Goal: Navigation & Orientation: Find specific page/section

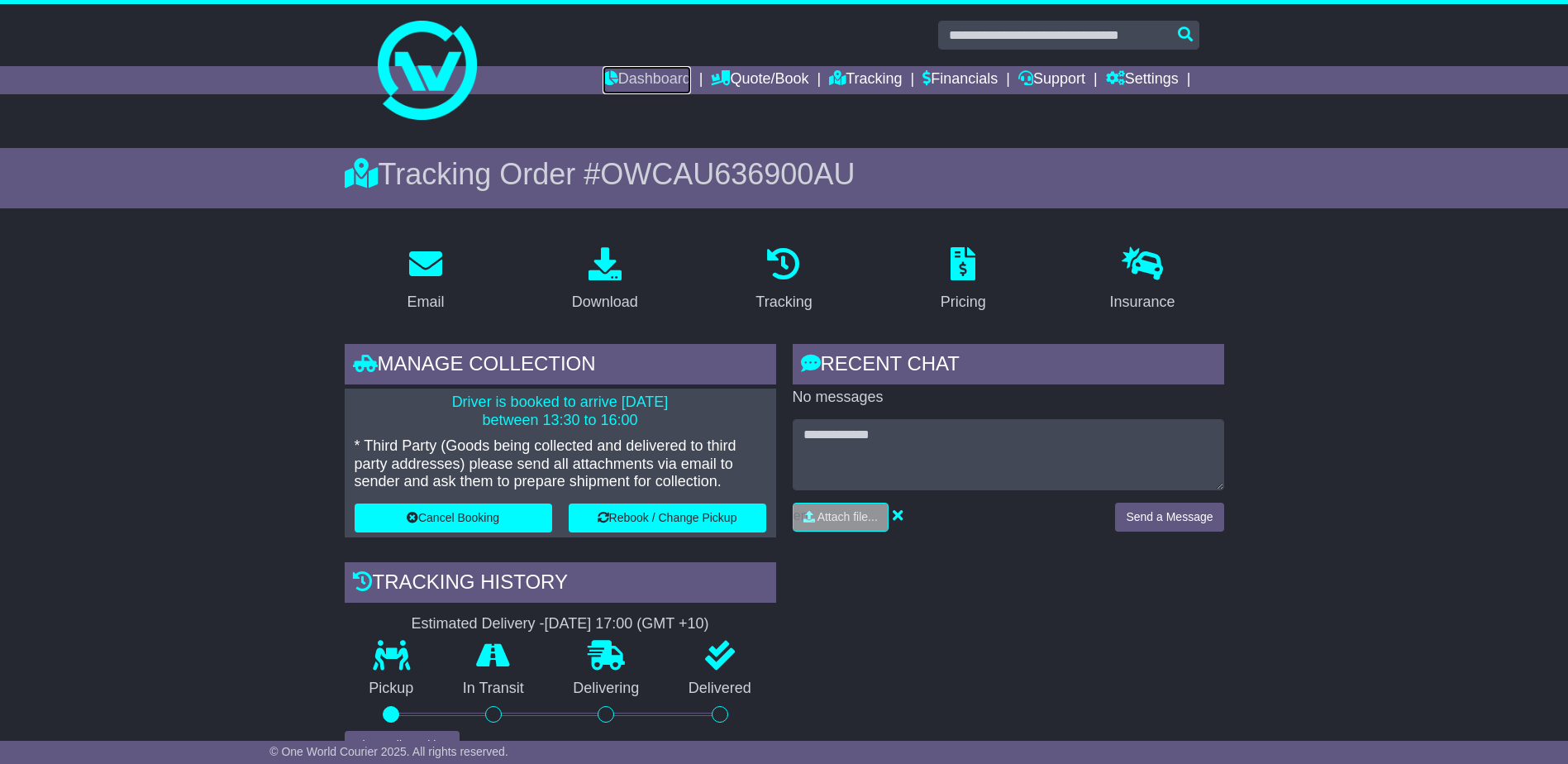
drag, startPoint x: 650, startPoint y: 79, endPoint x: 697, endPoint y: 117, distance: 60.4
click at [650, 79] on link "Dashboard" at bounding box center [647, 80] width 88 height 28
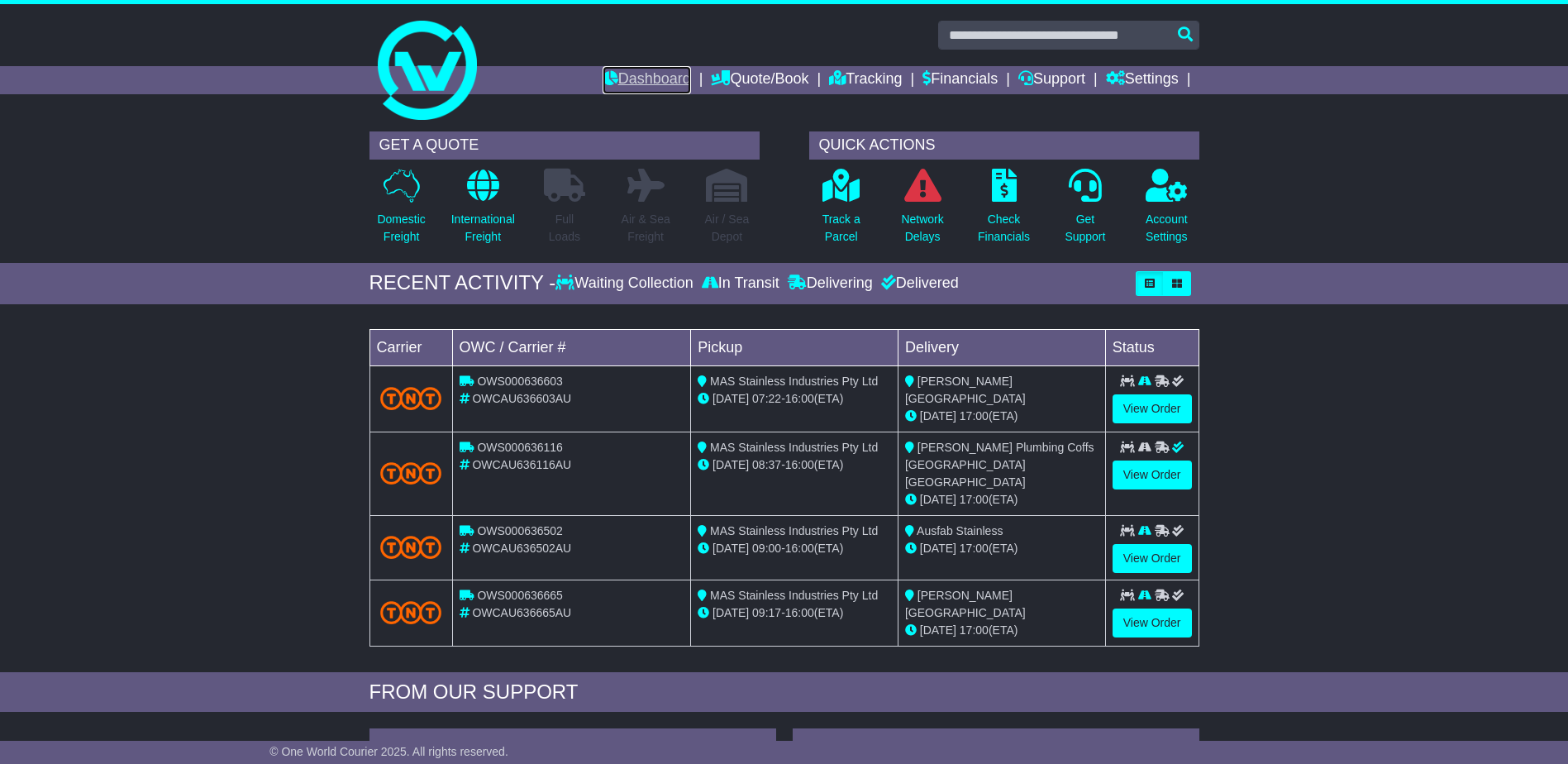
click at [634, 70] on link "Dashboard" at bounding box center [647, 80] width 88 height 28
